Goal: Information Seeking & Learning: Learn about a topic

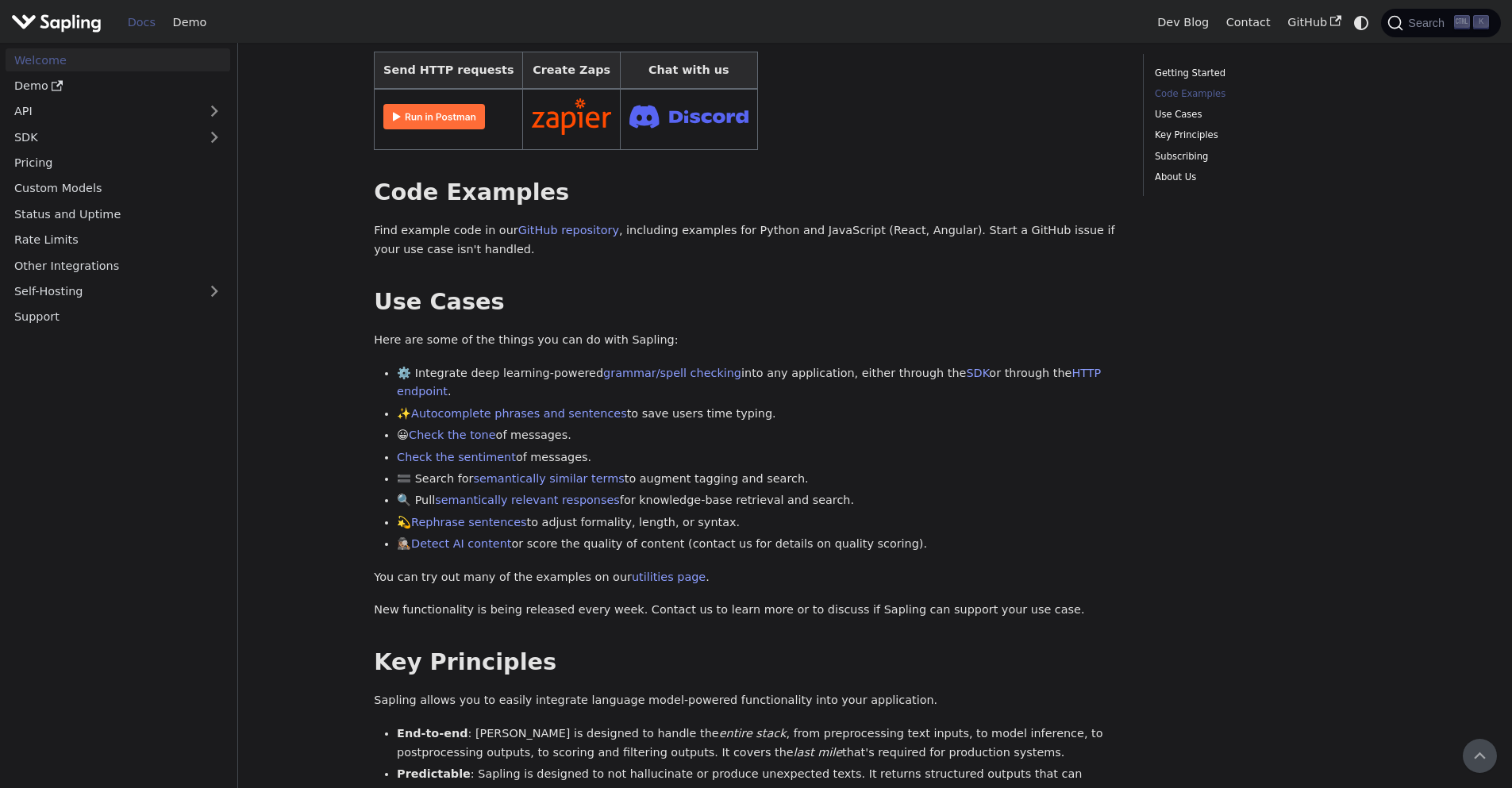
scroll to position [284, 0]
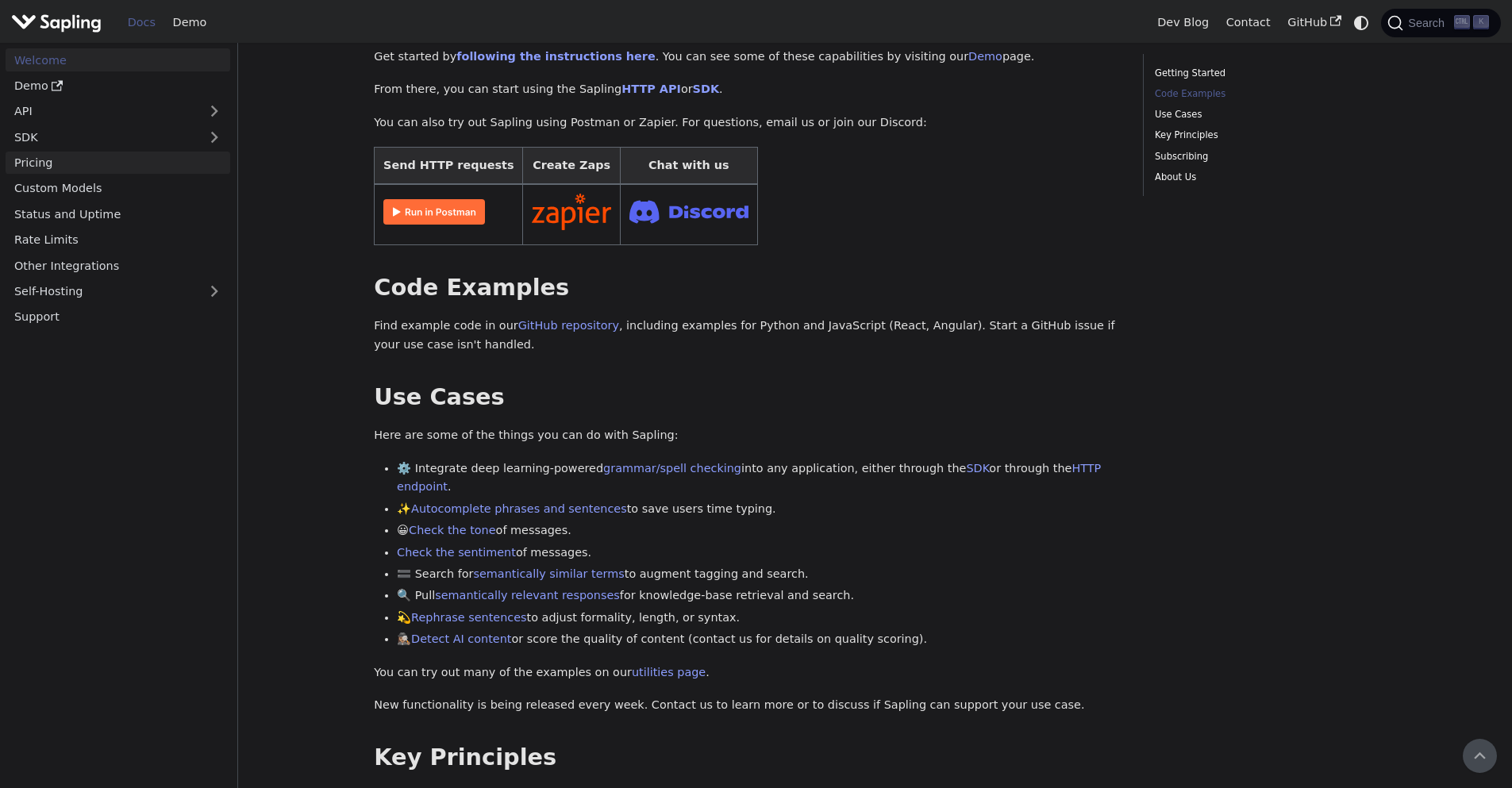
click at [22, 158] on link "Pricing" at bounding box center [118, 163] width 224 height 23
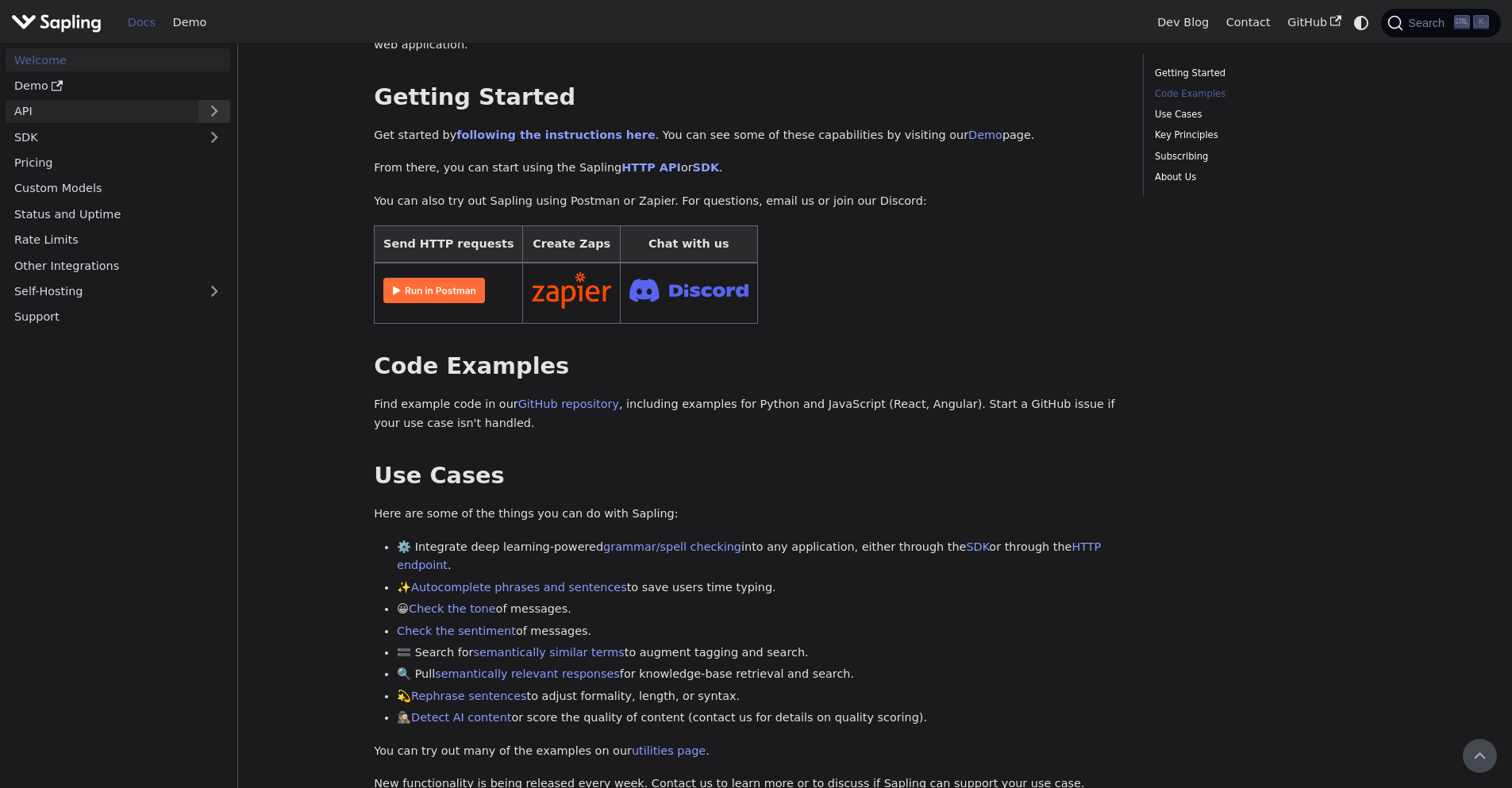
scroll to position [0, 0]
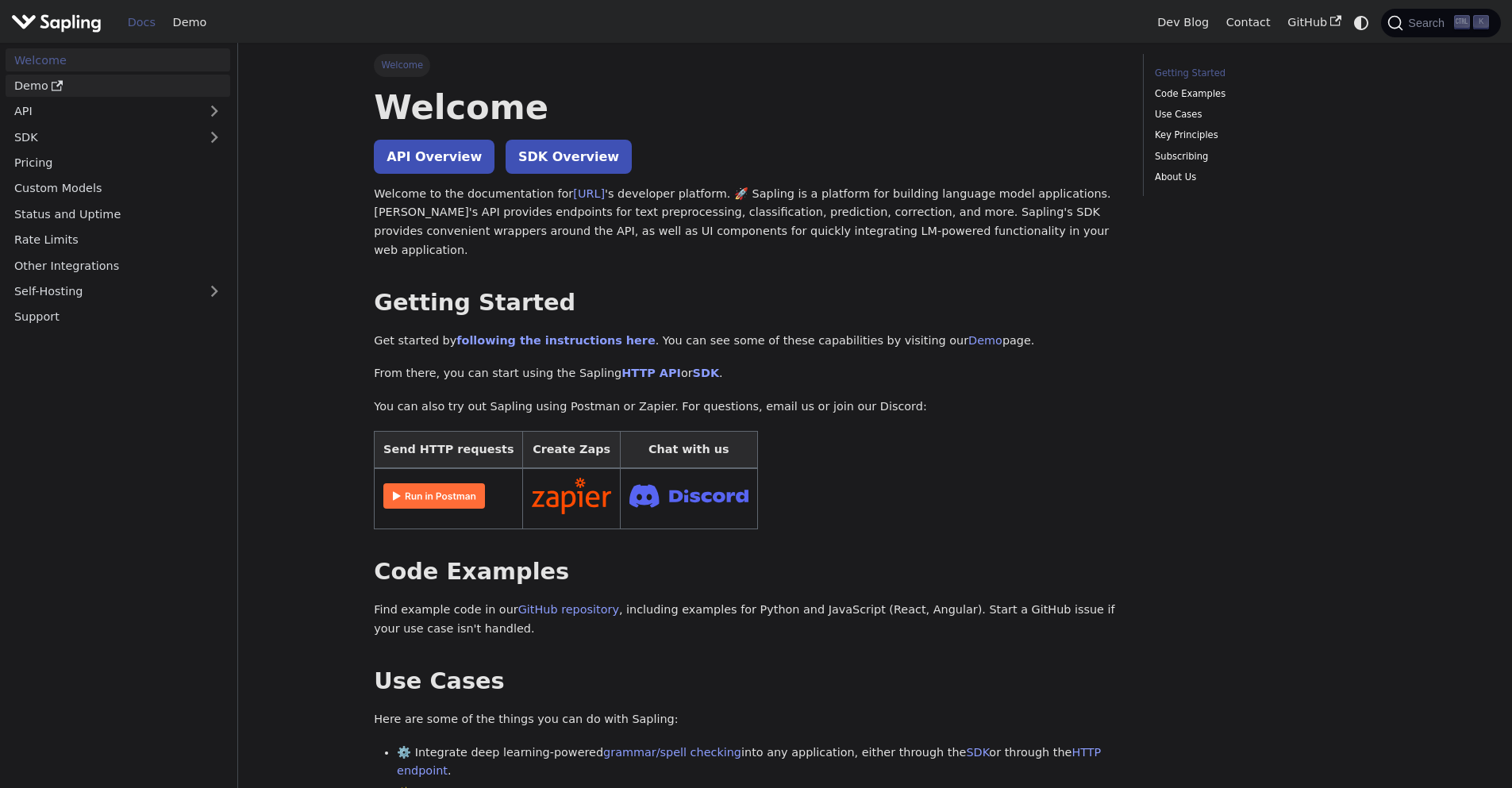
click at [78, 87] on link "Demo" at bounding box center [118, 86] width 224 height 23
